Goal: Transaction & Acquisition: Purchase product/service

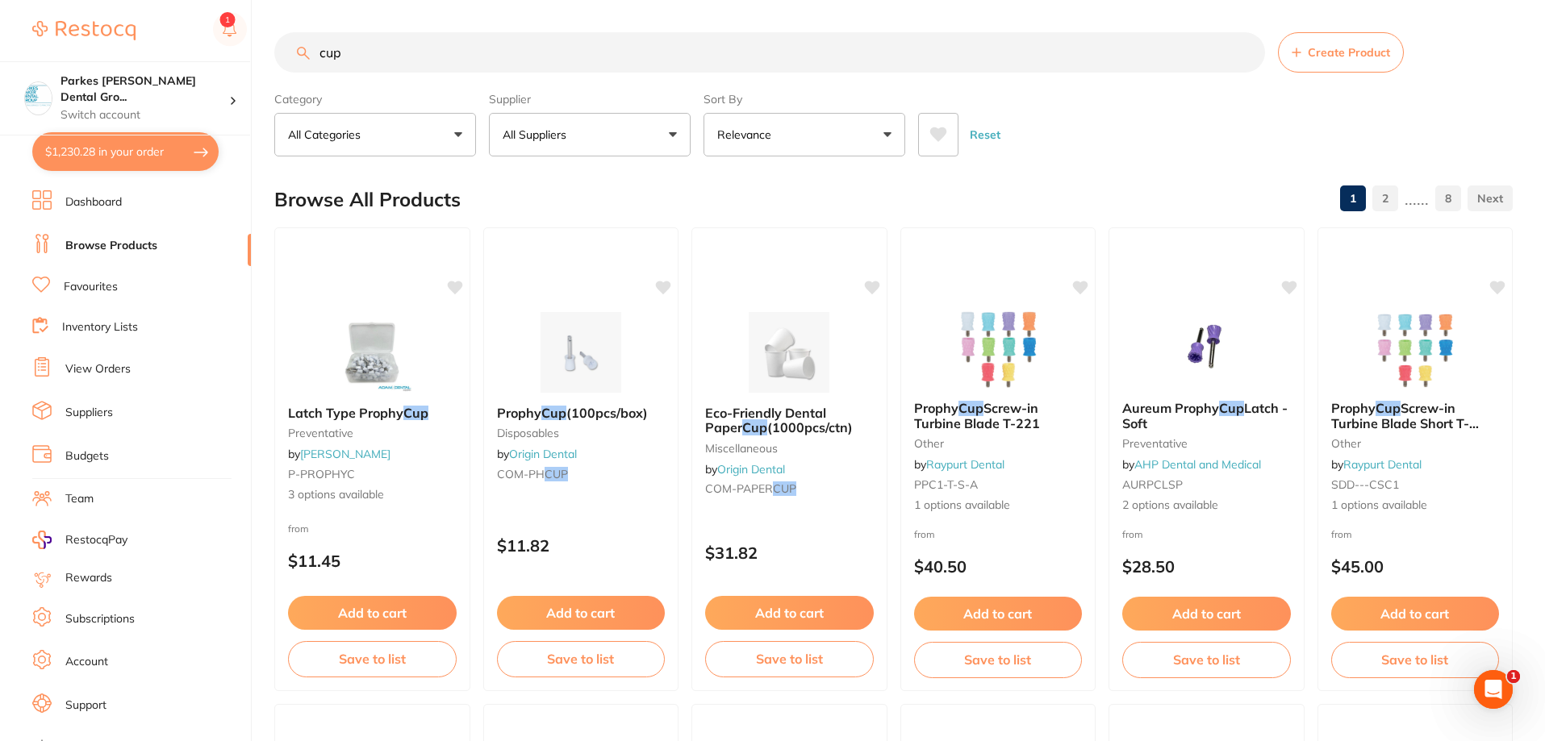
drag, startPoint x: 445, startPoint y: 42, endPoint x: 311, endPoint y: 45, distance: 134.8
click at [313, 46] on input "cup" at bounding box center [769, 52] width 991 height 40
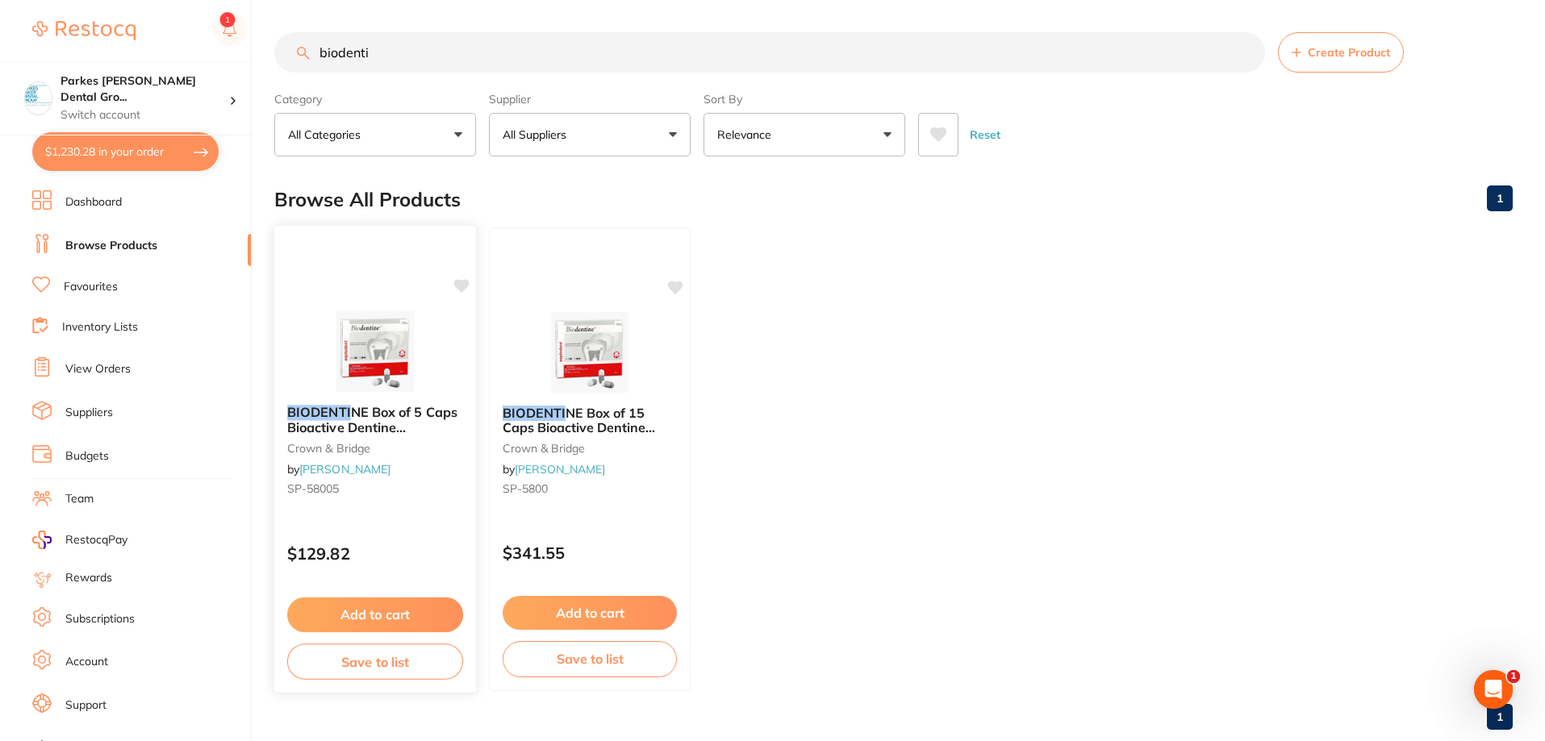
click at [359, 344] on img at bounding box center [375, 351] width 106 height 81
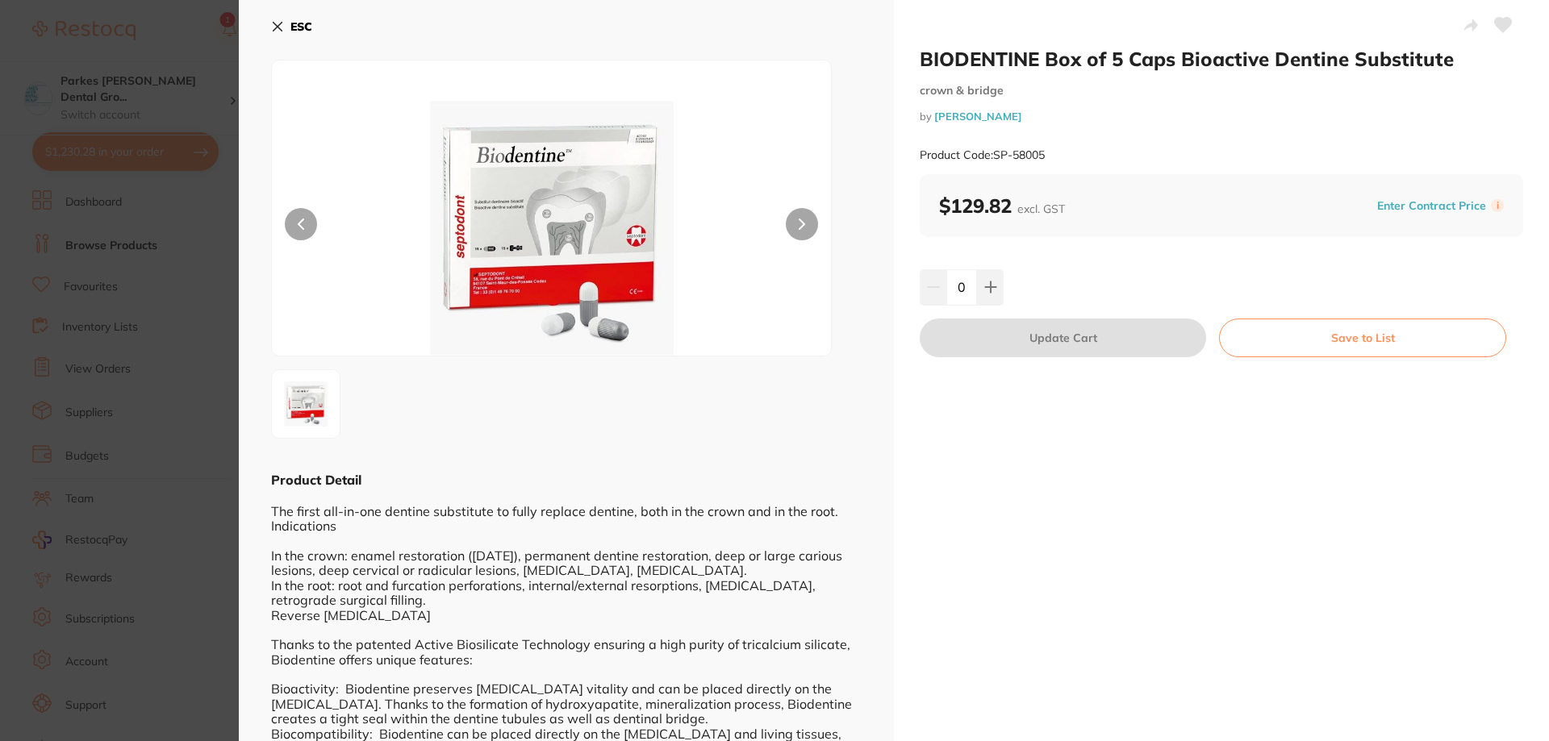
click at [277, 24] on icon at bounding box center [277, 26] width 13 height 13
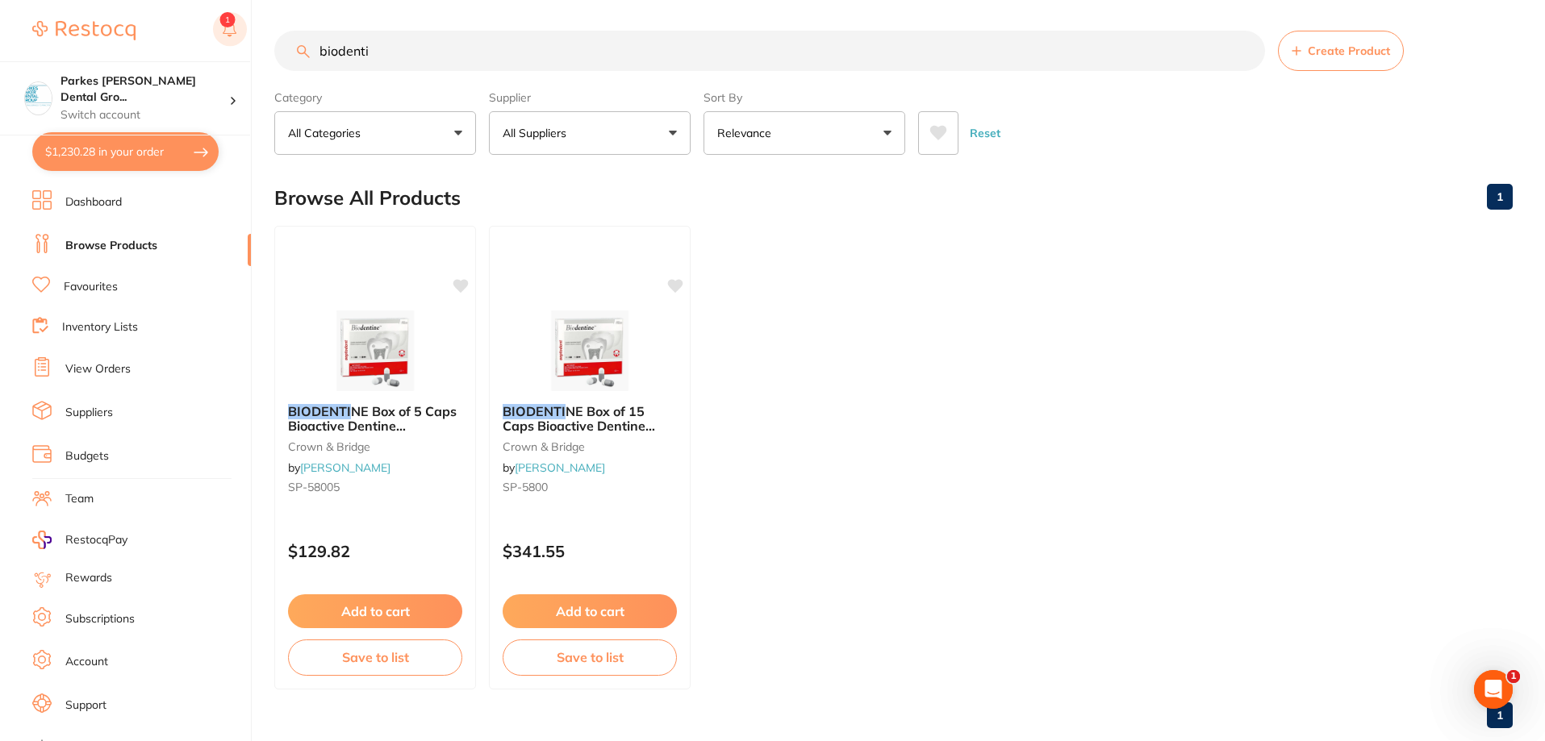
drag, startPoint x: 435, startPoint y: 45, endPoint x: 214, endPoint y: 45, distance: 221.0
click at [214, 45] on div "$1,230.28 Parkes [PERSON_NAME] Dental Gro... Switch account Parkes [PERSON_NAME…" at bounding box center [772, 368] width 1545 height 741
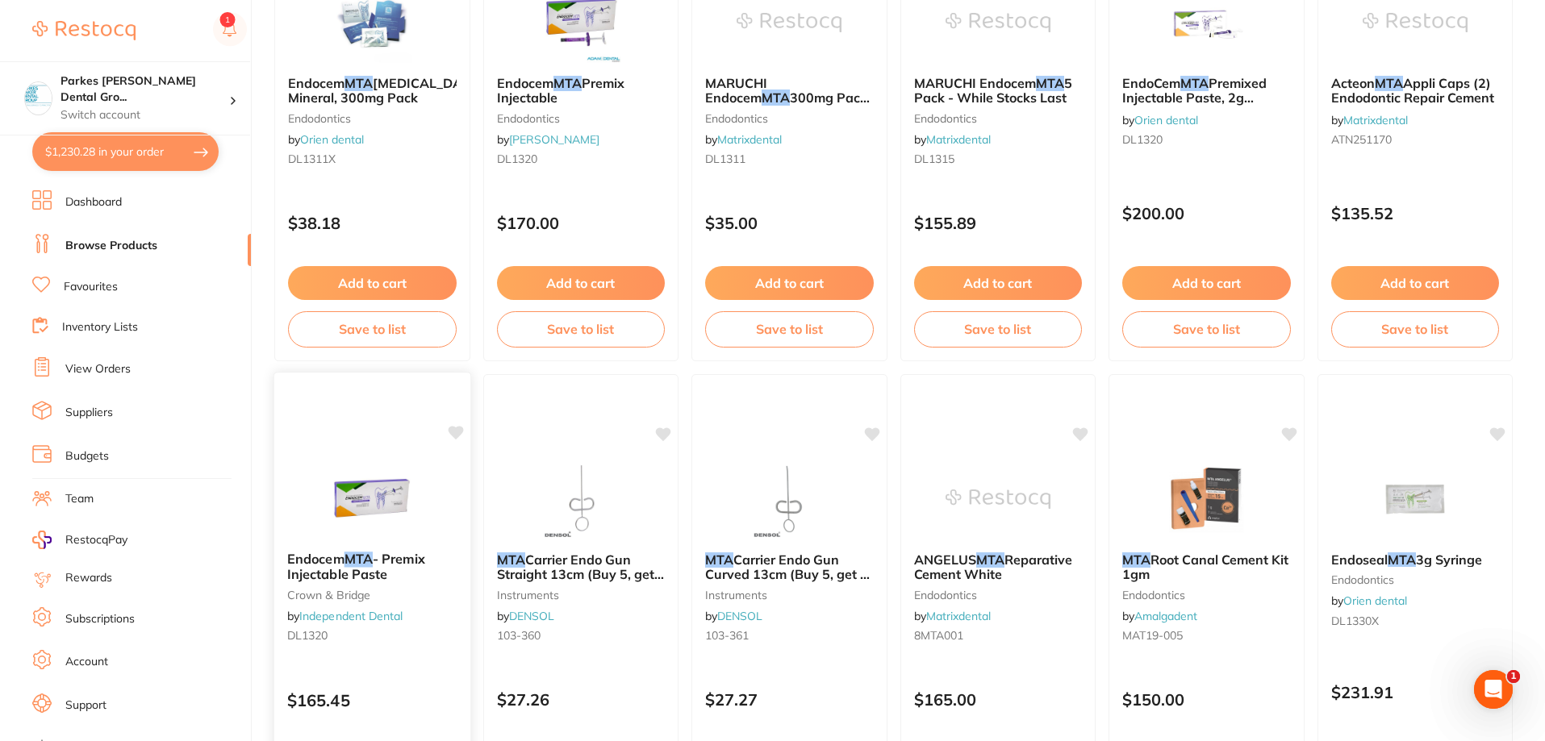
scroll to position [887, 0]
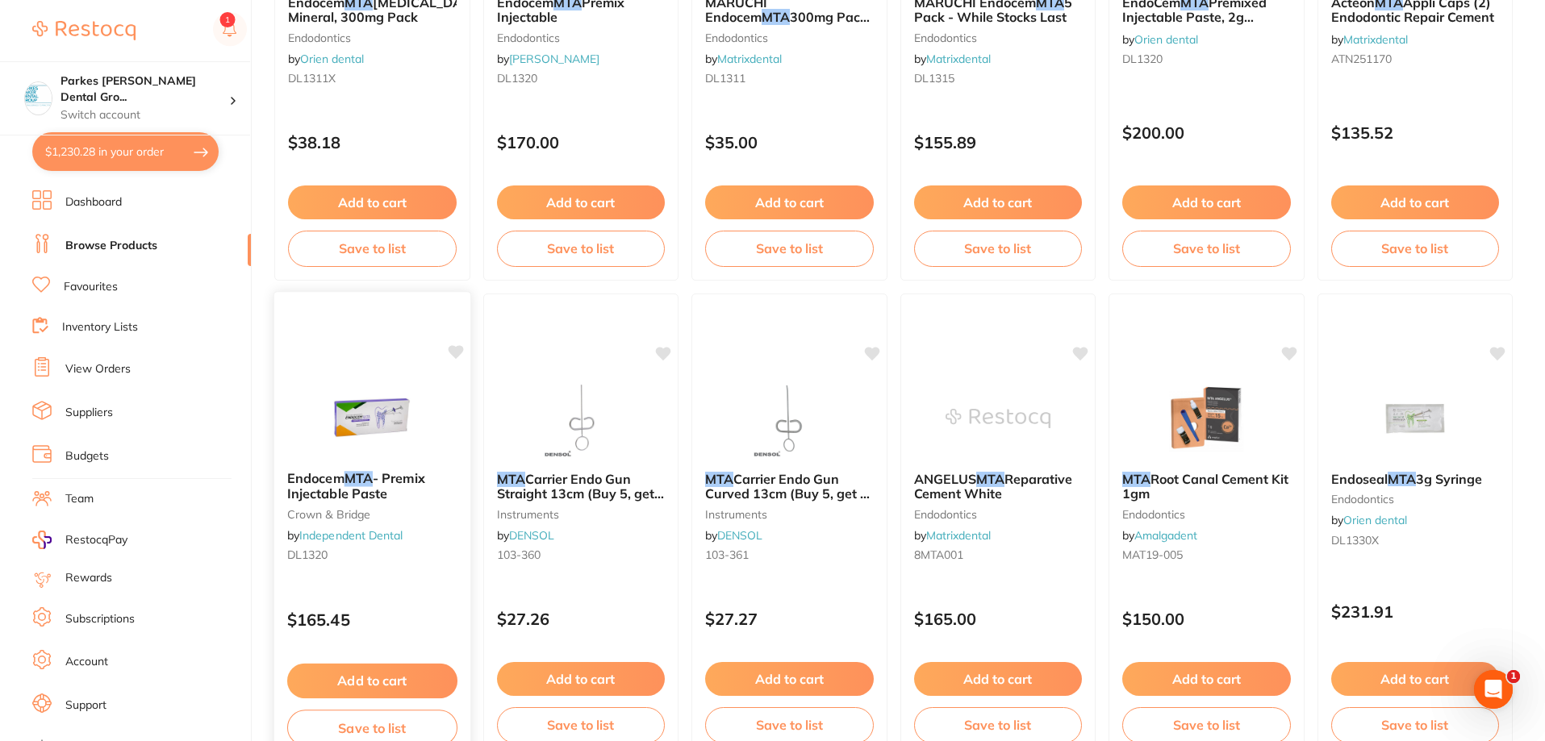
click at [402, 586] on div "Endocem MTA - Premix Injectable Paste crown & bridge by Independent Dental DL13…" at bounding box center [372, 525] width 198 height 469
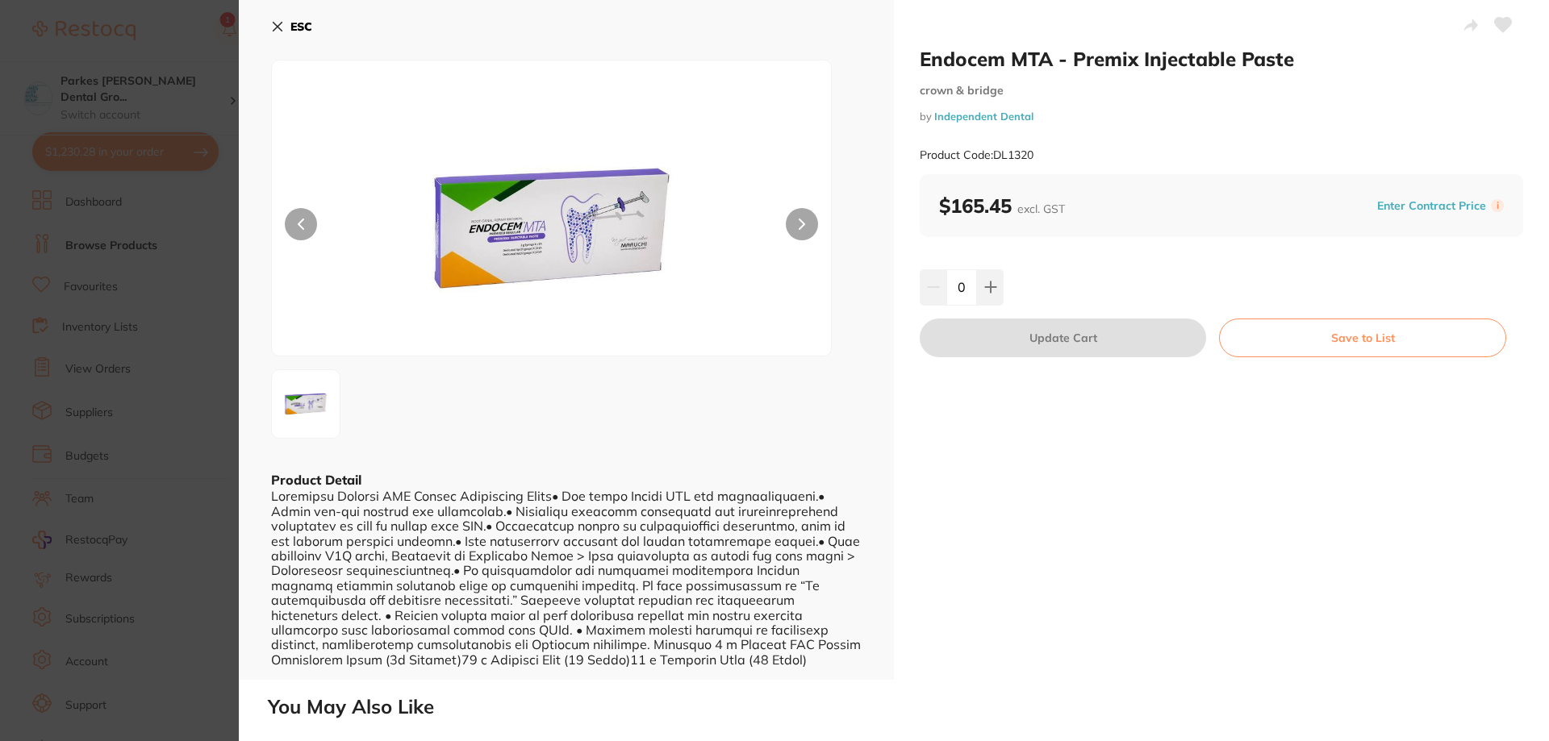
scroll to position [81, 0]
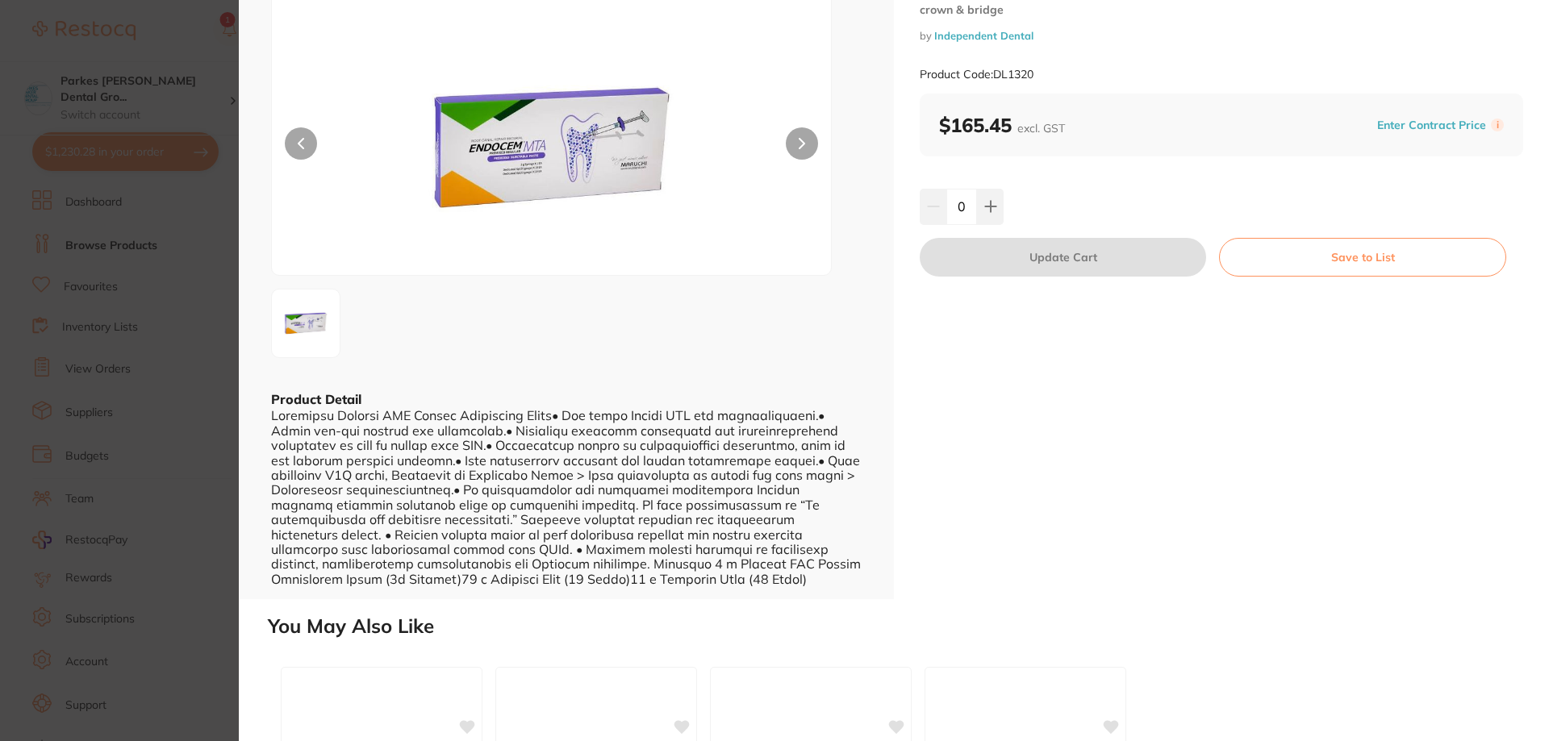
click at [194, 40] on section "Endocem MTA - Premix Injectable Paste crown & bridge by Independent Dental Prod…" at bounding box center [774, 370] width 1549 height 741
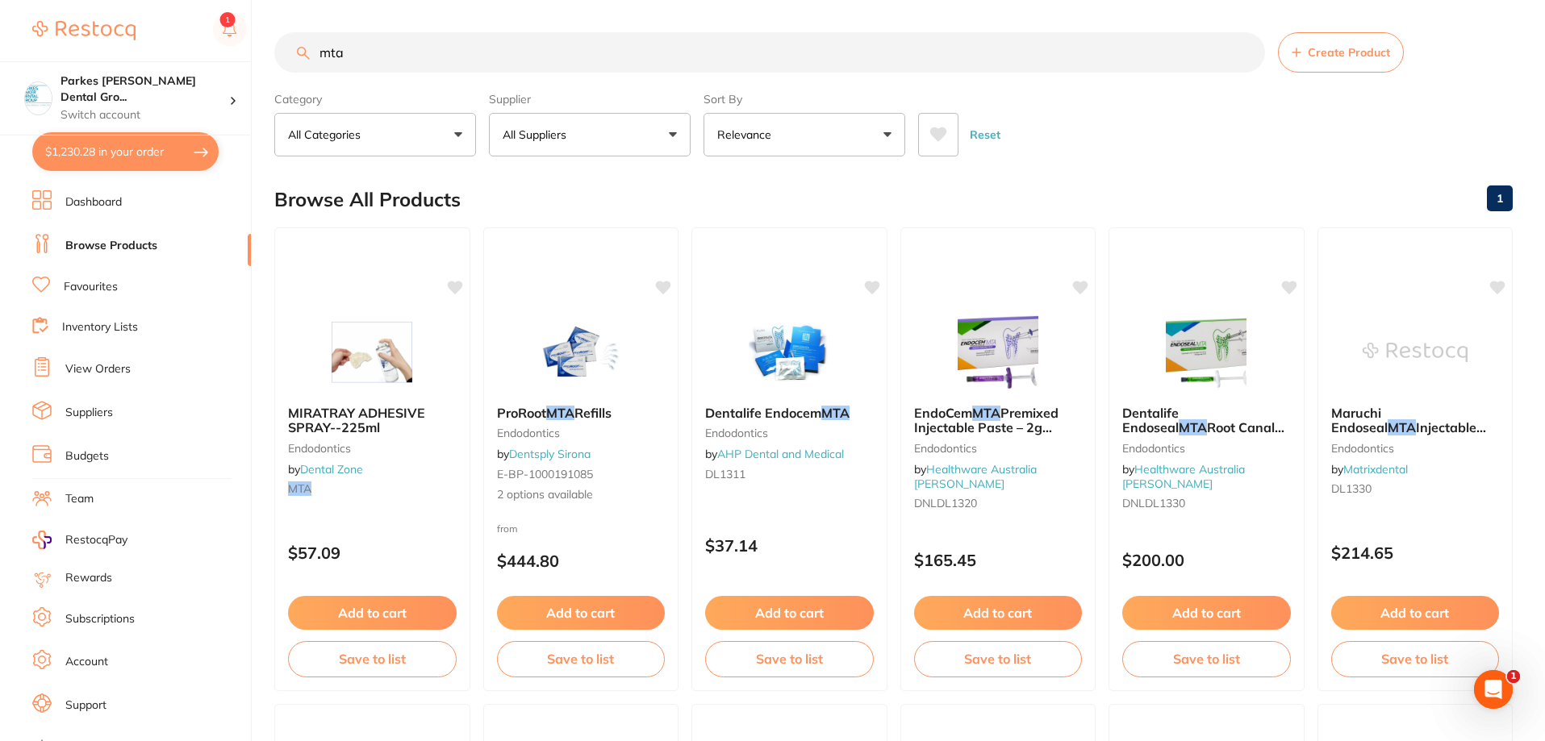
scroll to position [1, 0]
drag, startPoint x: 417, startPoint y: 65, endPoint x: 253, endPoint y: 56, distance: 164.8
click at [257, 62] on div "$1,230.28 Parkes [PERSON_NAME] Dental Gro... Switch account Parkes [PERSON_NAME…" at bounding box center [772, 370] width 1545 height 741
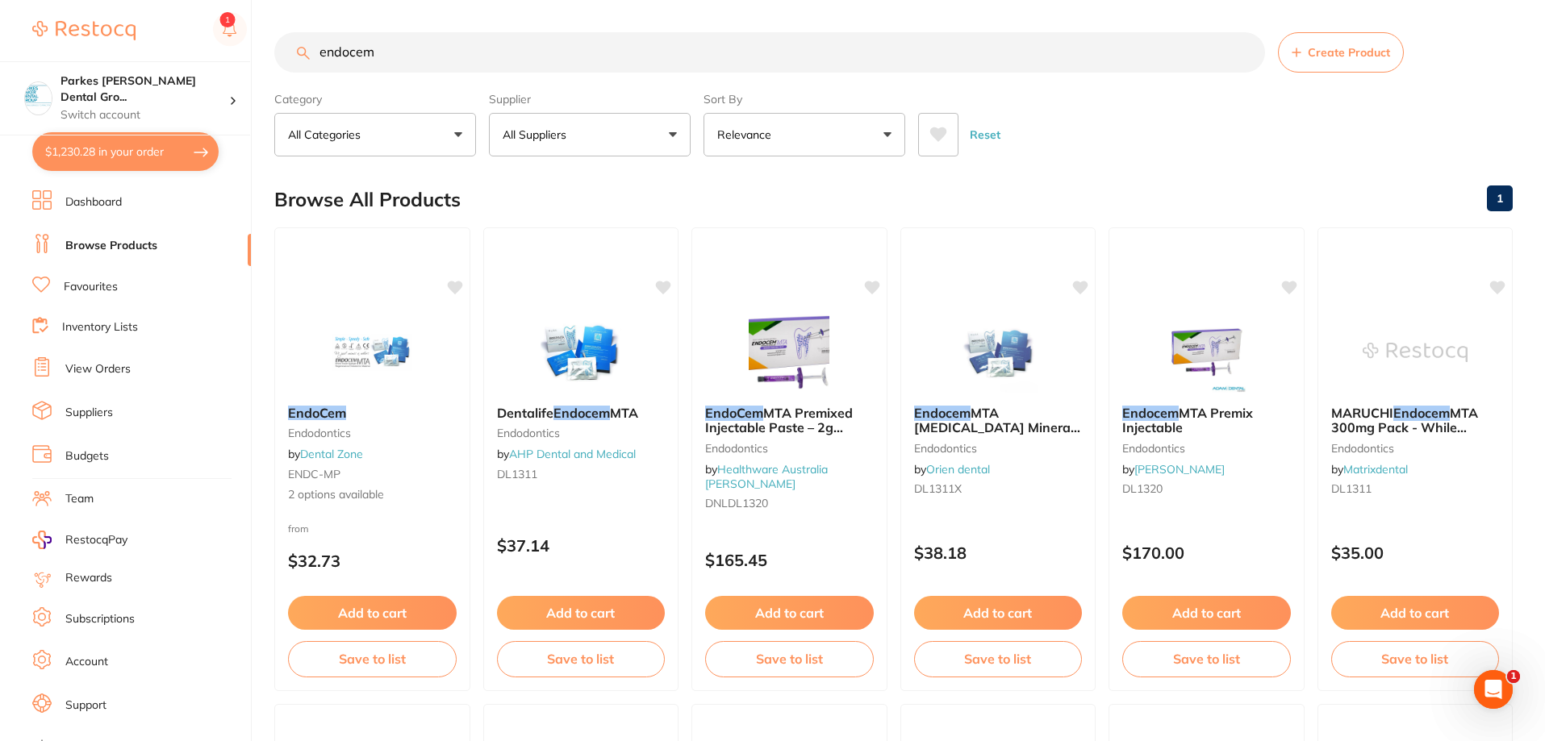
scroll to position [0, 0]
click at [1434, 506] on div "MARUCHI Endocem MTA 300mg Pack - While Stocks Last endodontics by Matrixdental …" at bounding box center [1415, 453] width 196 height 123
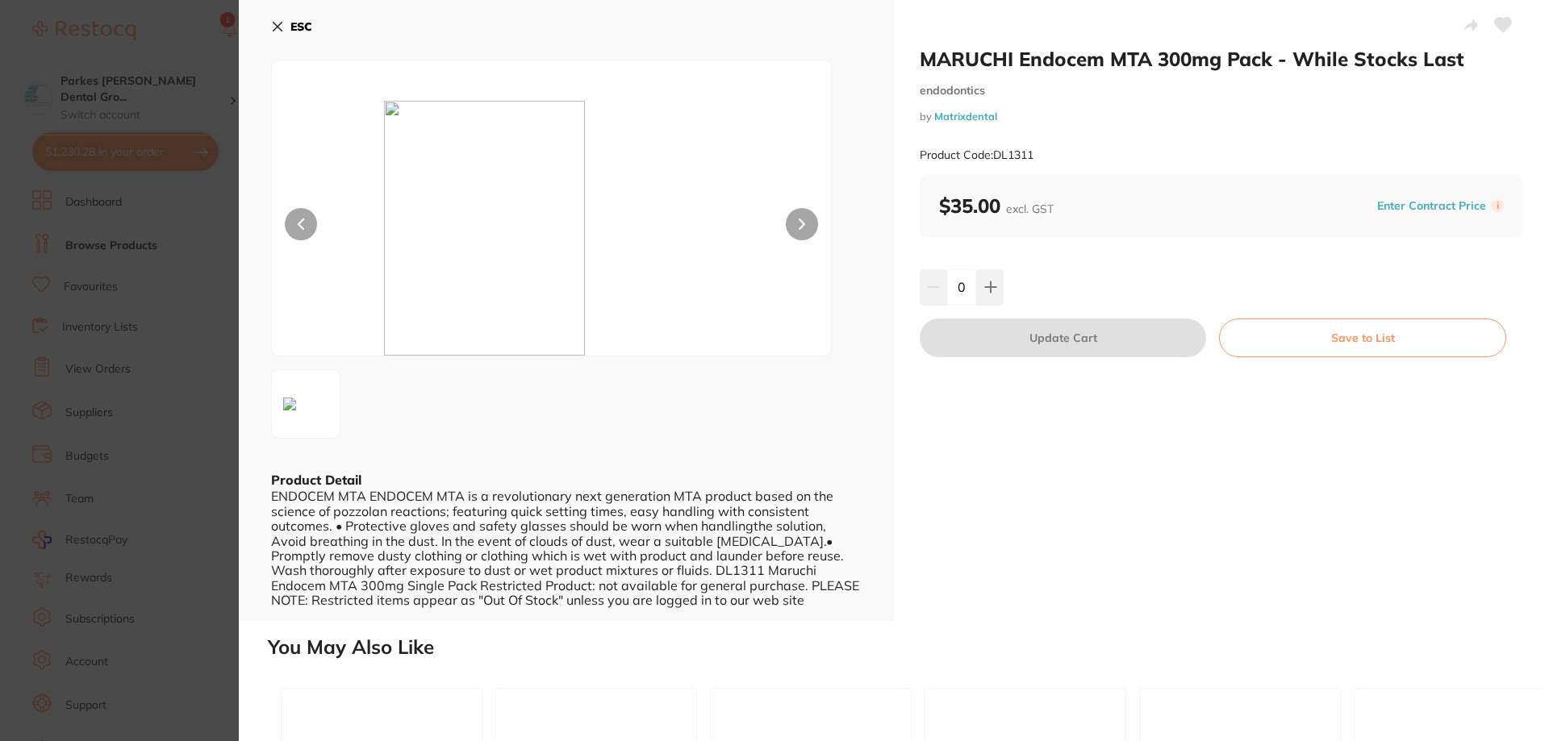
click at [295, 33] on b "ESC" at bounding box center [301, 26] width 22 height 15
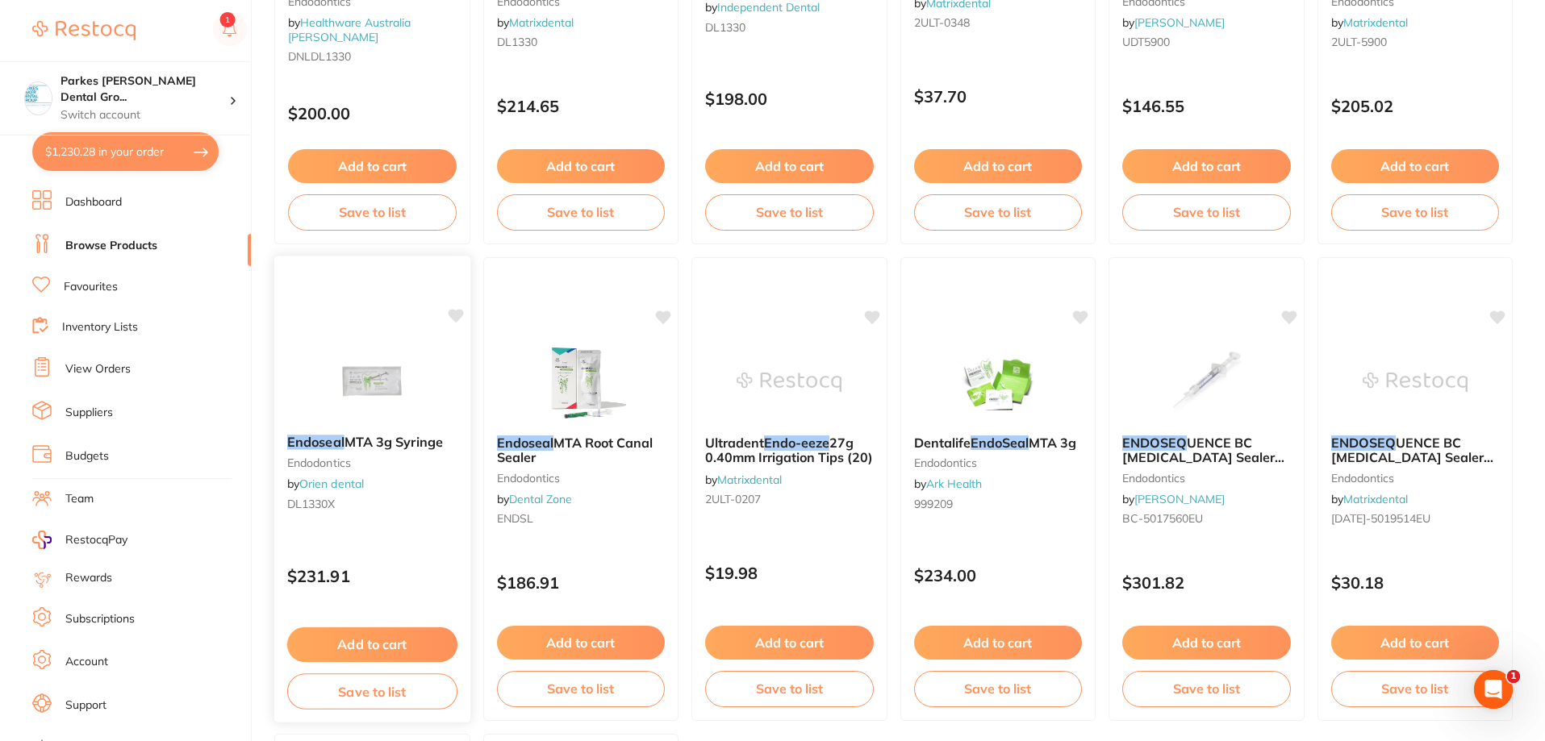
scroll to position [1459, 0]
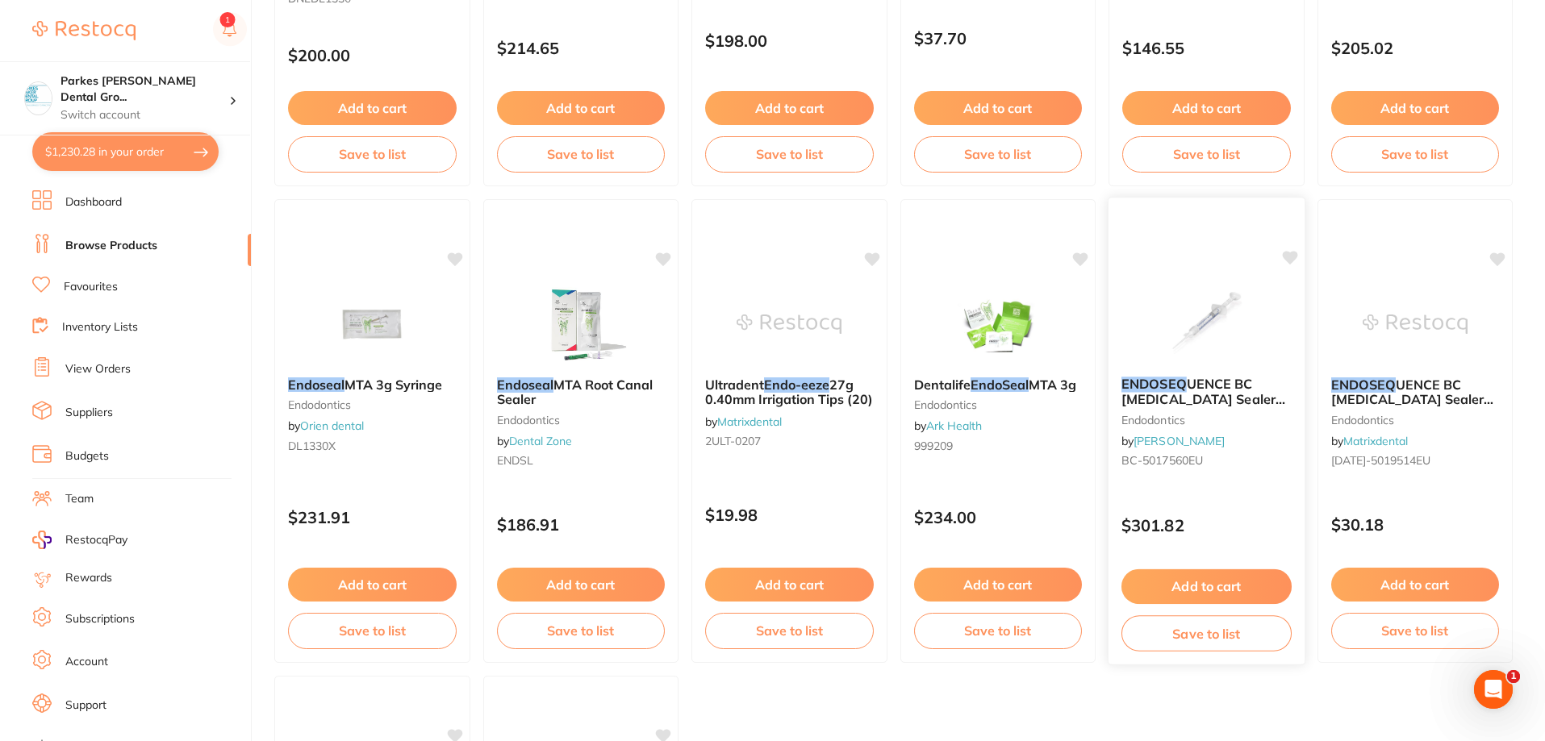
click at [1253, 482] on div "ENDOSEQ UENCE BC [MEDICAL_DATA] Sealer 2g Syringe & 15 Tips endodontics by [PER…" at bounding box center [1206, 425] width 196 height 123
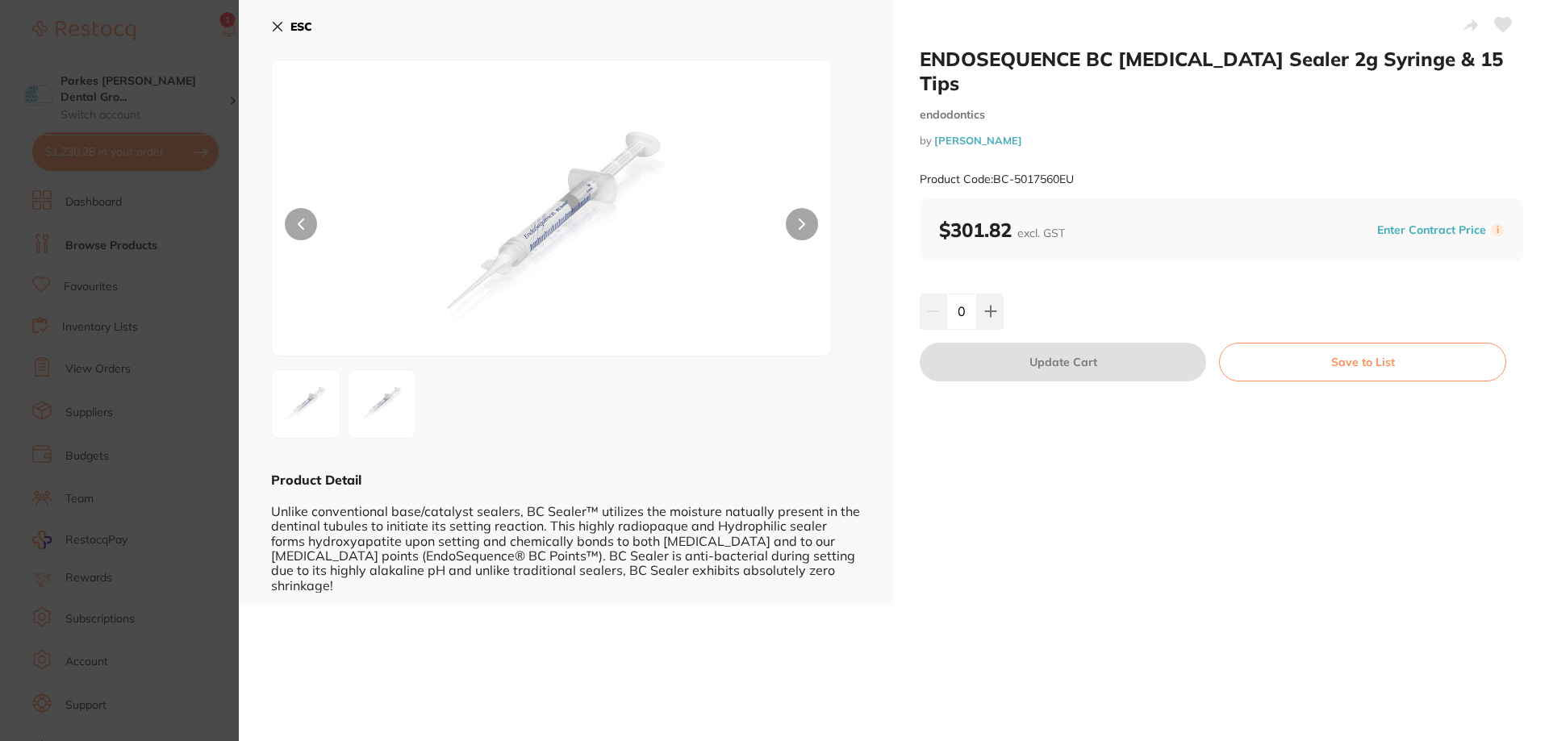
click at [289, 28] on button "ESC" at bounding box center [291, 26] width 41 height 27
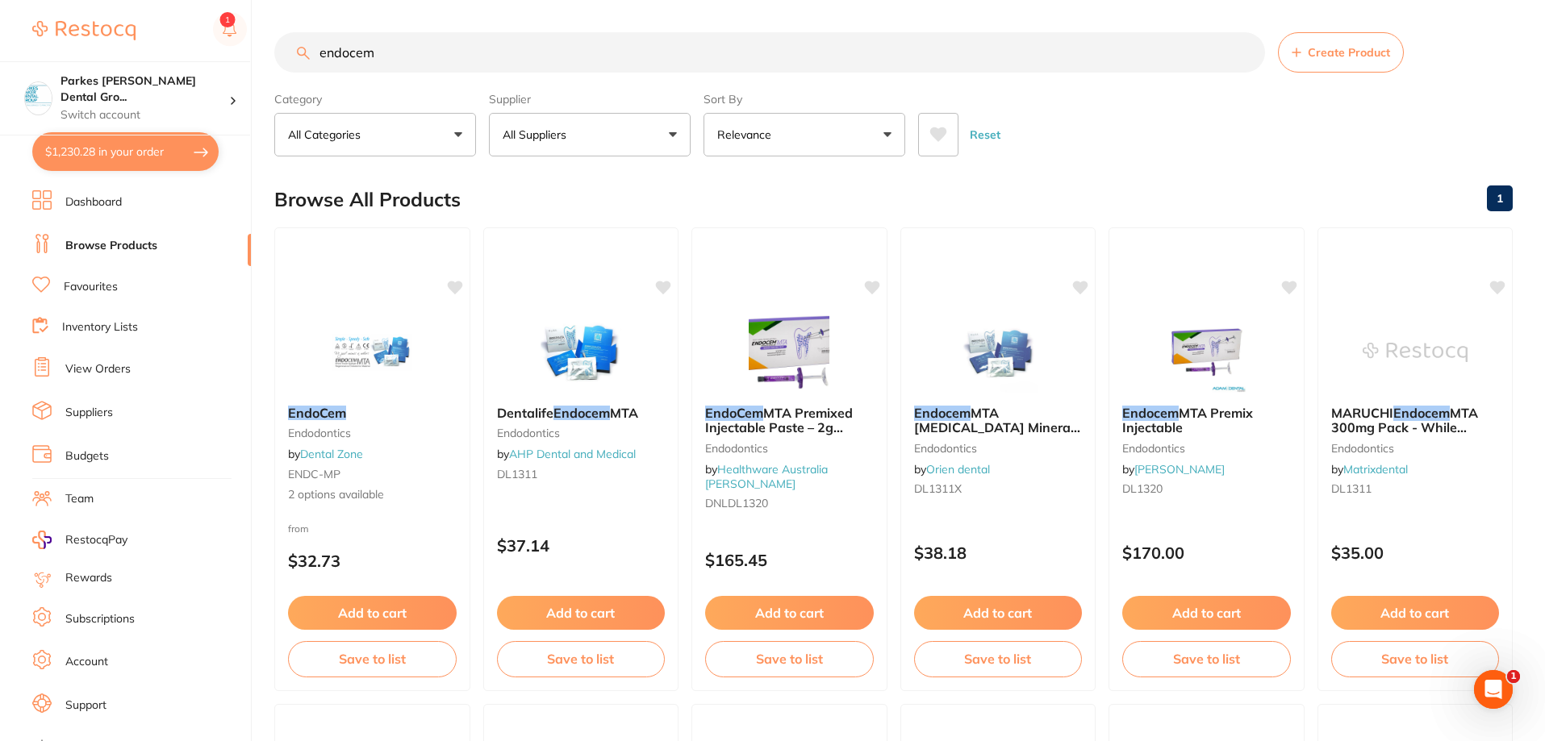
scroll to position [1, 0]
drag, startPoint x: 456, startPoint y: 54, endPoint x: 254, endPoint y: 68, distance: 202.2
click at [255, 68] on div "$1,230.28 Parkes [PERSON_NAME] Dental Gro... Switch account Parkes [PERSON_NAME…" at bounding box center [772, 370] width 1545 height 741
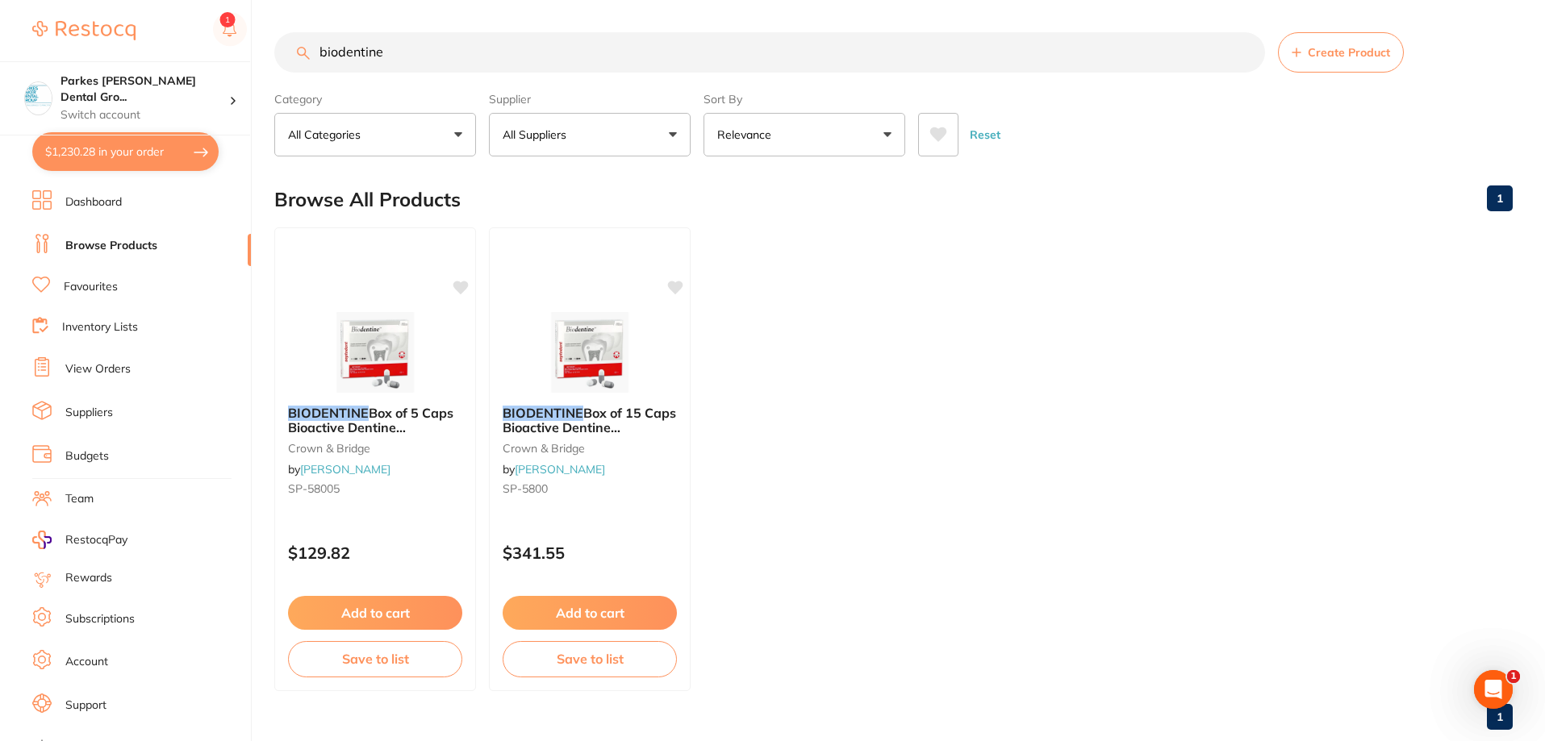
scroll to position [0, 0]
type input "biodentine"
click at [393, 508] on div "BIODENTINE Box of 5 Caps Bioactive Dentine Substitute crown & bridge by [PERSON…" at bounding box center [375, 453] width 202 height 123
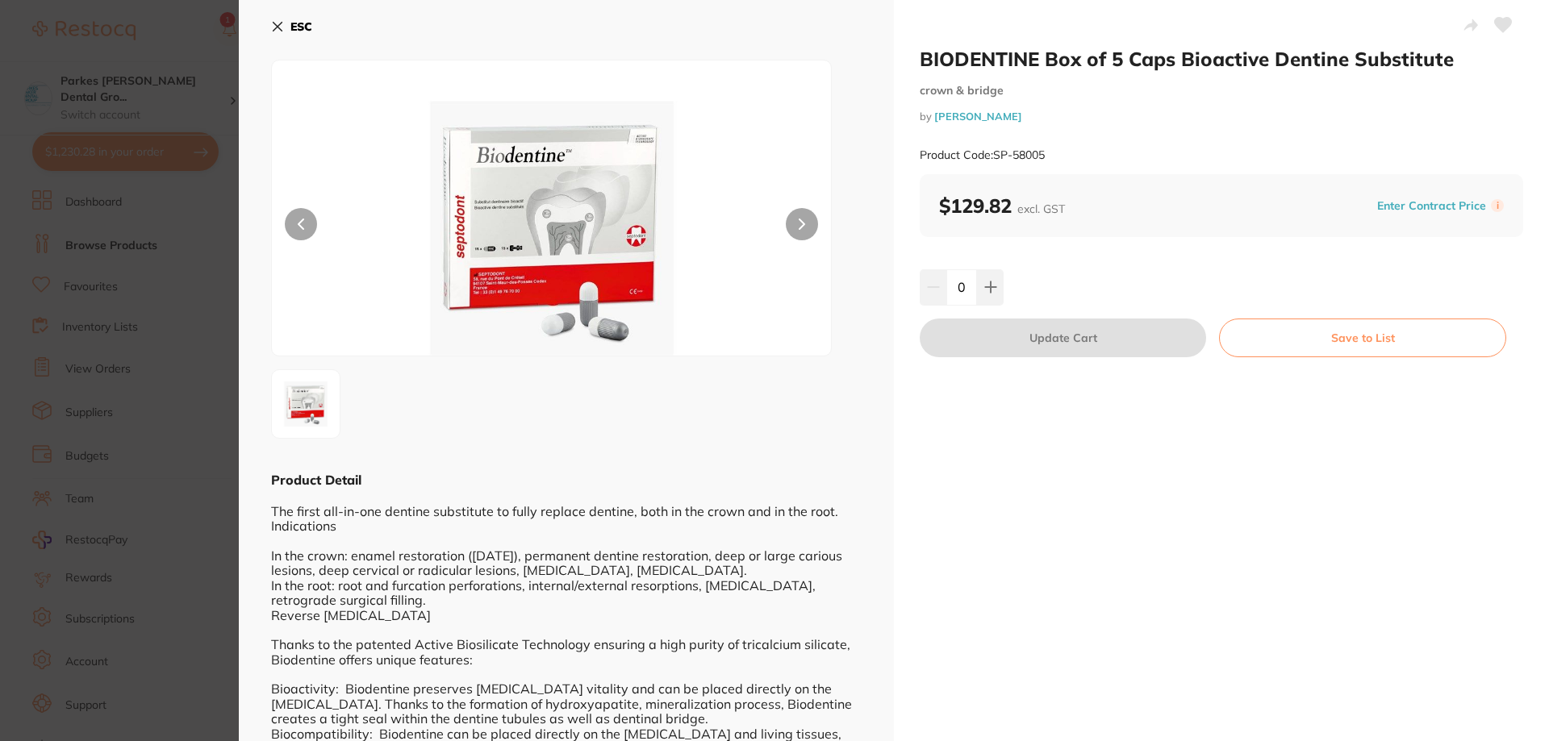
click at [286, 35] on button "ESC" at bounding box center [291, 26] width 41 height 27
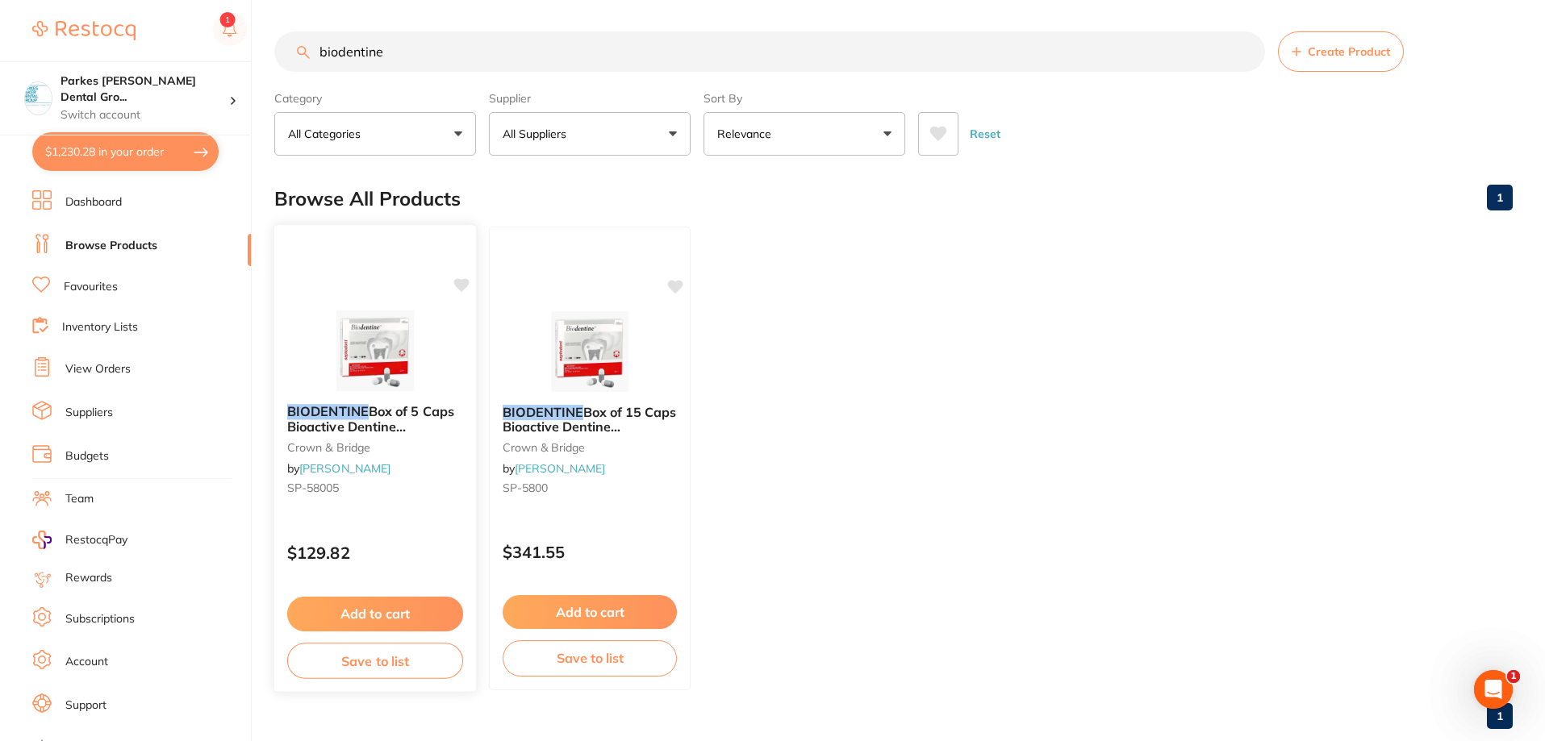
click at [461, 282] on icon at bounding box center [461, 285] width 15 height 14
click at [920, 395] on ul "BIODENTINE Box of 5 Caps Bioactive Dentine Substitute crown & bridge by [PERSON…" at bounding box center [893, 459] width 1238 height 464
